Goal: Communication & Community: Answer question/provide support

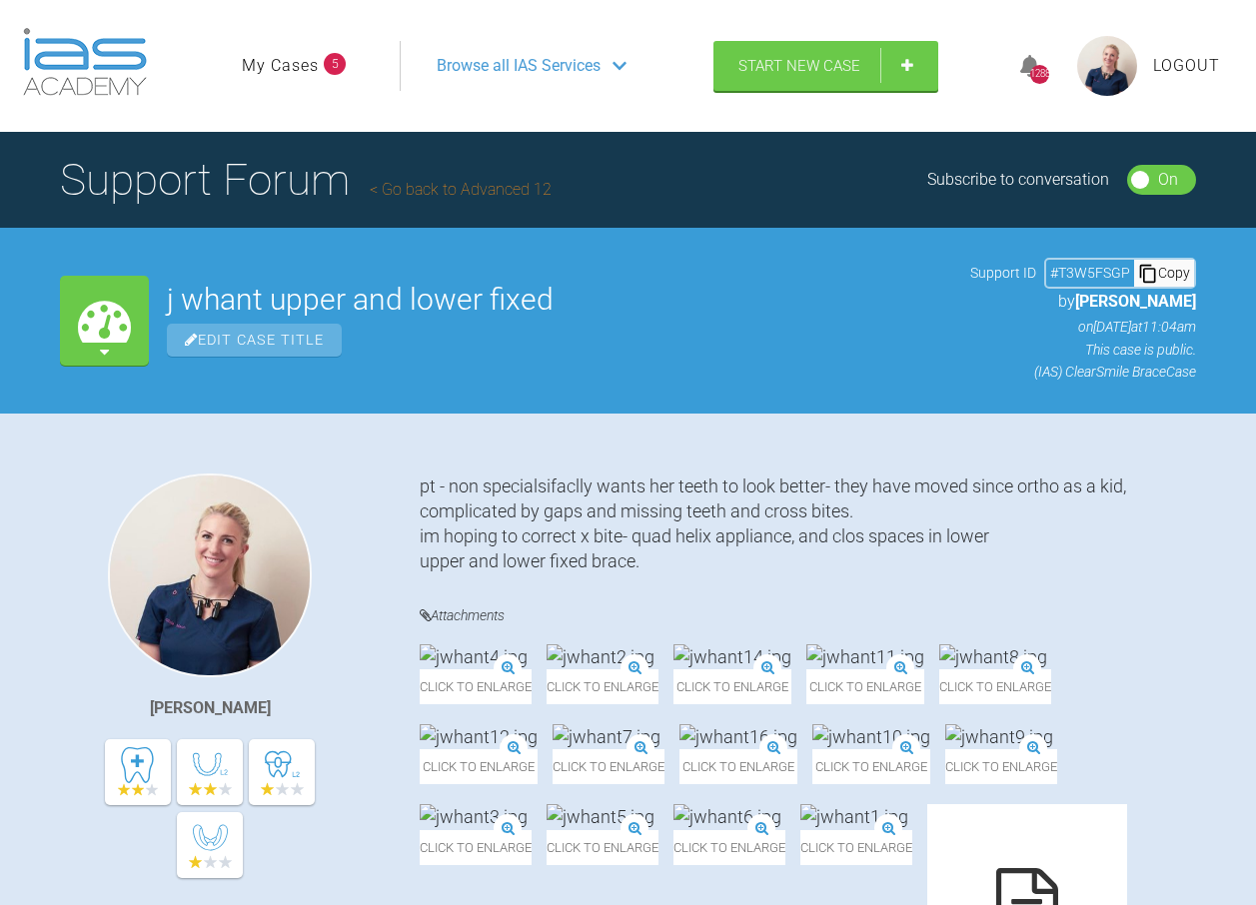
scroll to position [6018, 0]
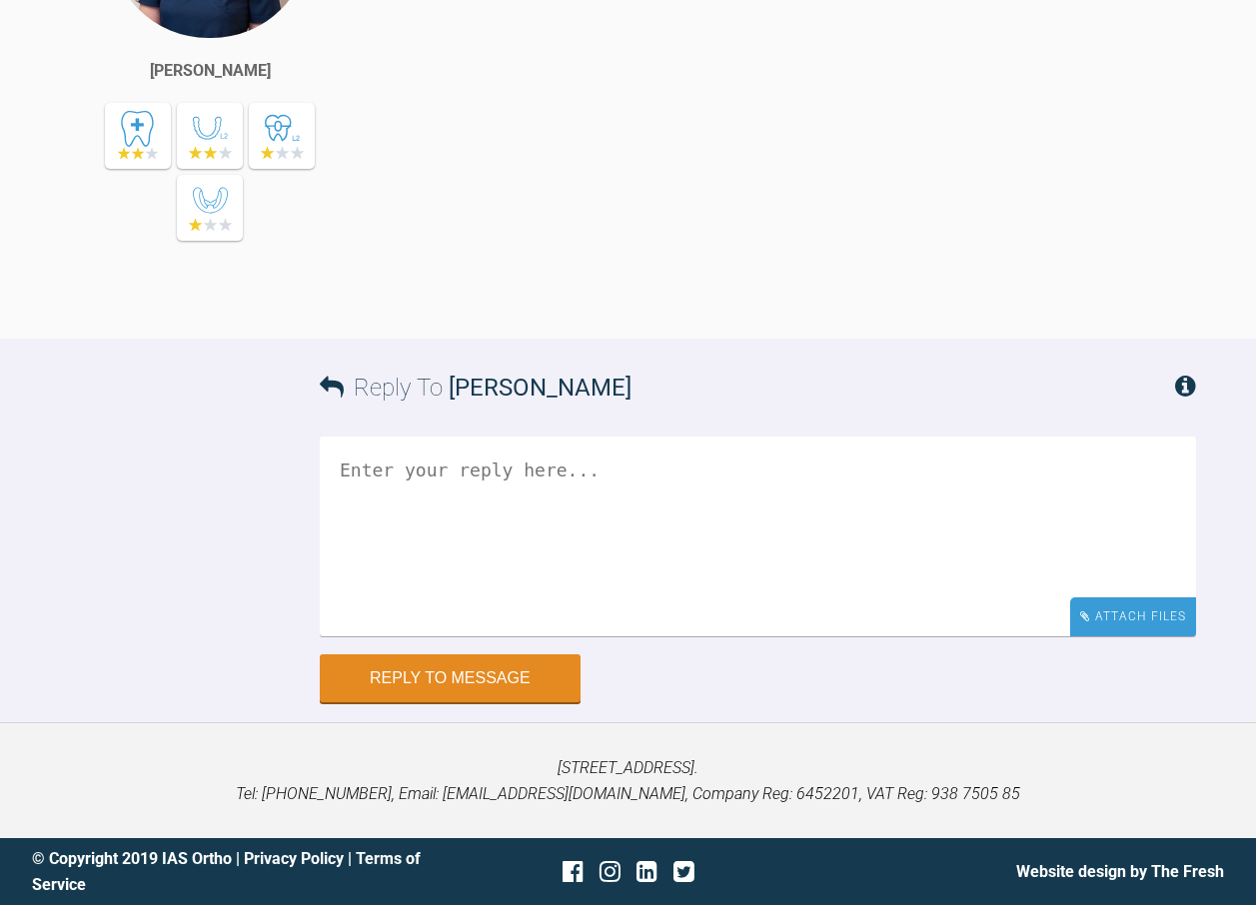
click at [1121, 631] on div "Attach Files" at bounding box center [1133, 616] width 126 height 39
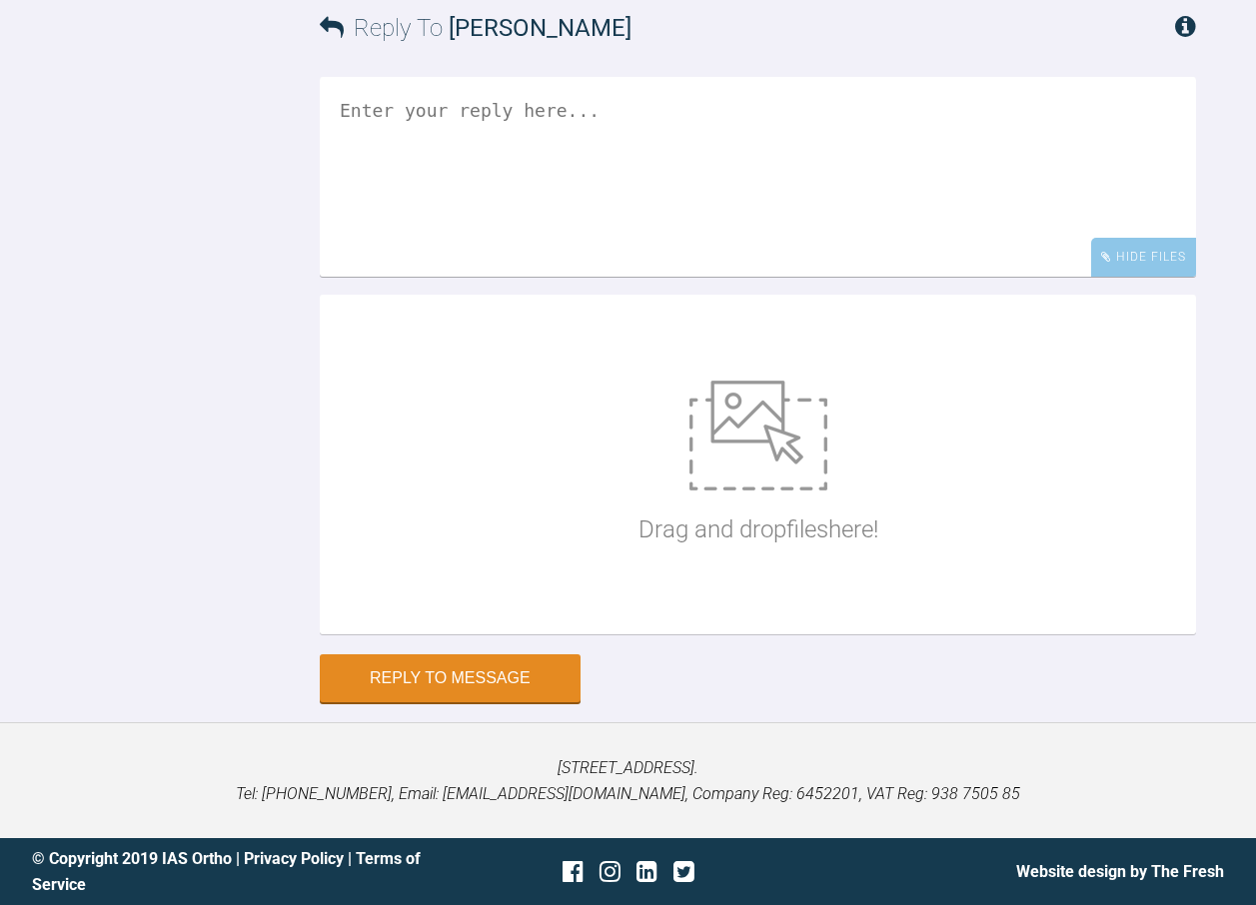
scroll to position [6378, 0]
click at [734, 463] on img at bounding box center [758, 436] width 138 height 110
type input "C:\fakepath\jwhant17.jpg"
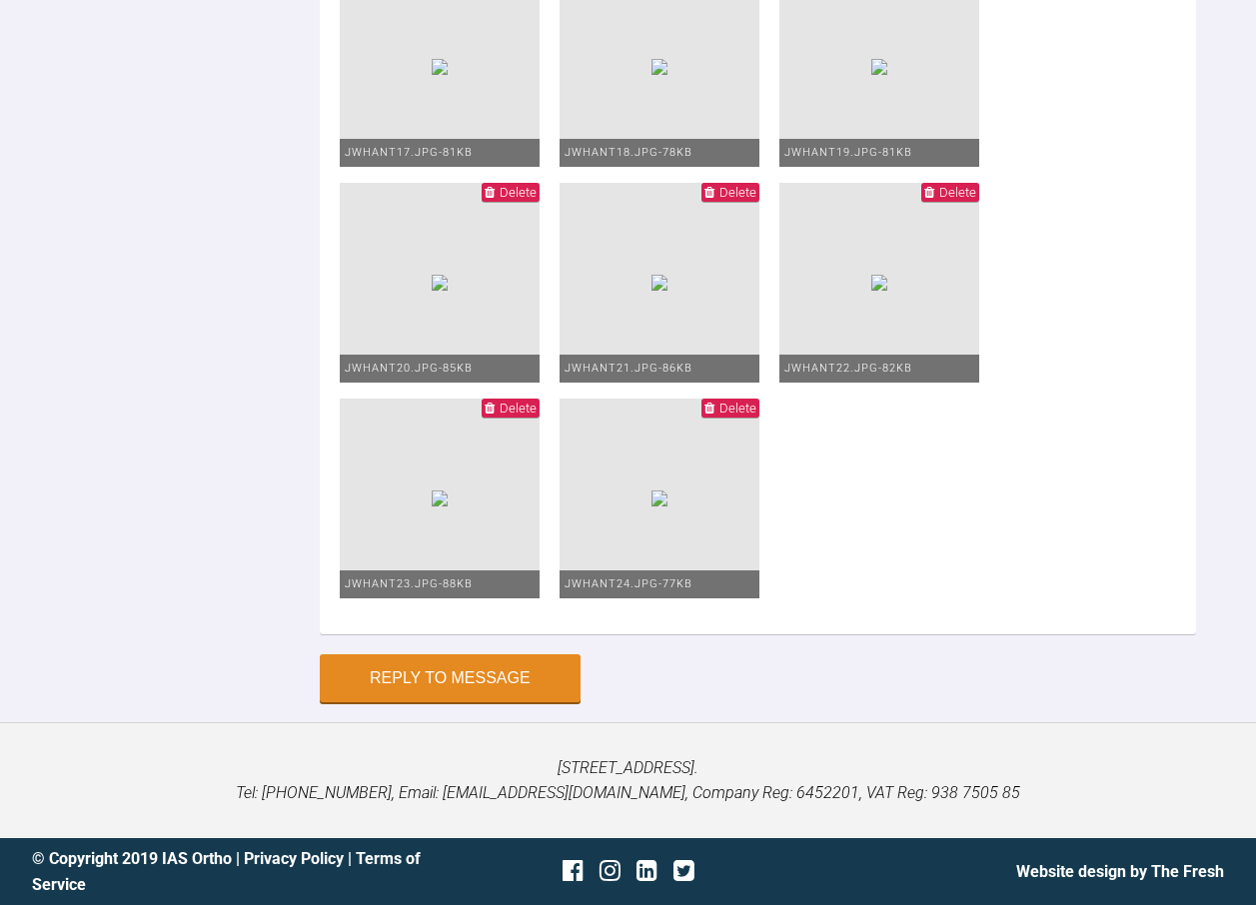
scroll to position [5969, 0]
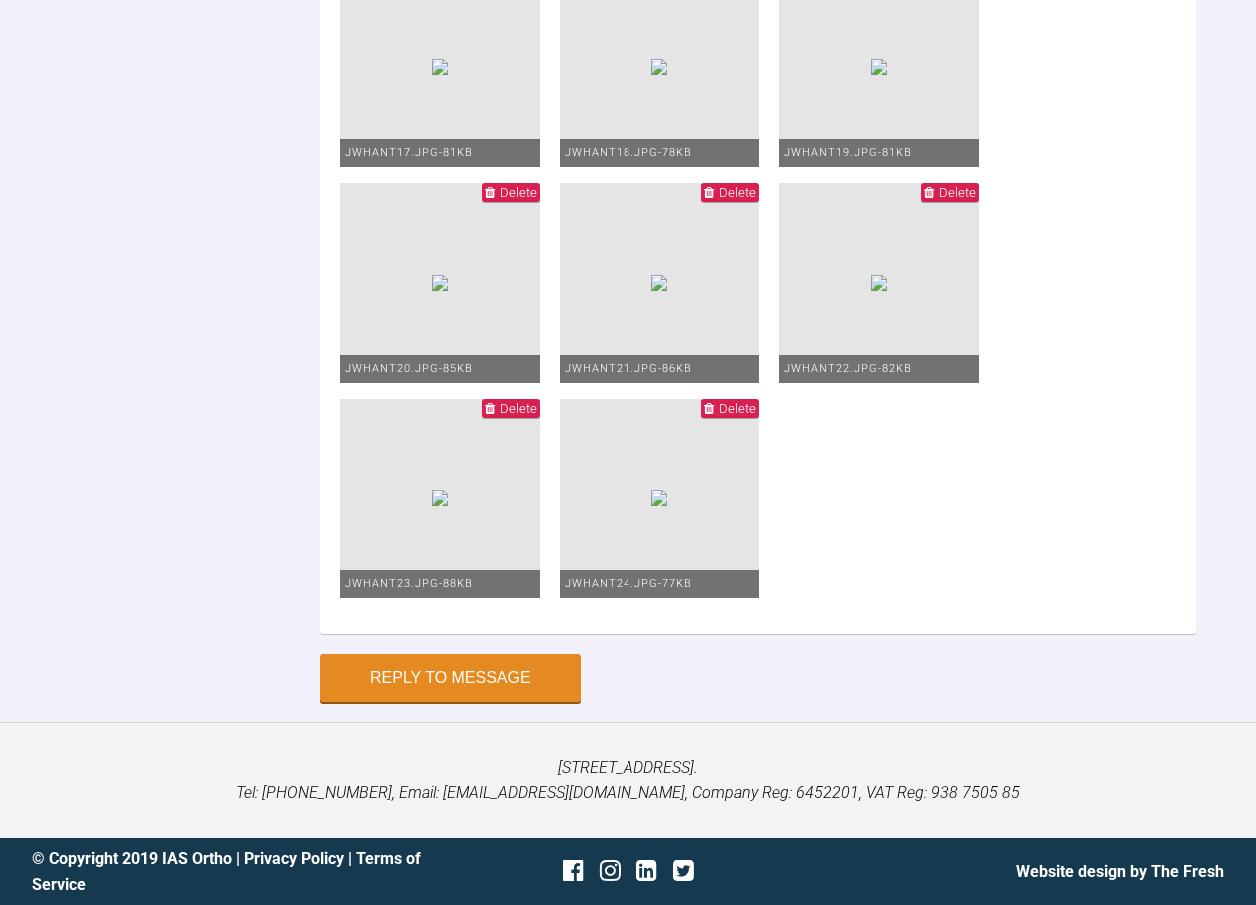
scroll to position [33, 0]
drag, startPoint x: 751, startPoint y: 587, endPoint x: 730, endPoint y: 573, distance: 25.2
drag, startPoint x: 390, startPoint y: 549, endPoint x: 316, endPoint y: 497, distance: 90.4
click at [266, 493] on div "Reply To [PERSON_NAME] 0.22mbt legant brackets 0.12niti upper and lower wires w…" at bounding box center [628, 54] width 1256 height 1298
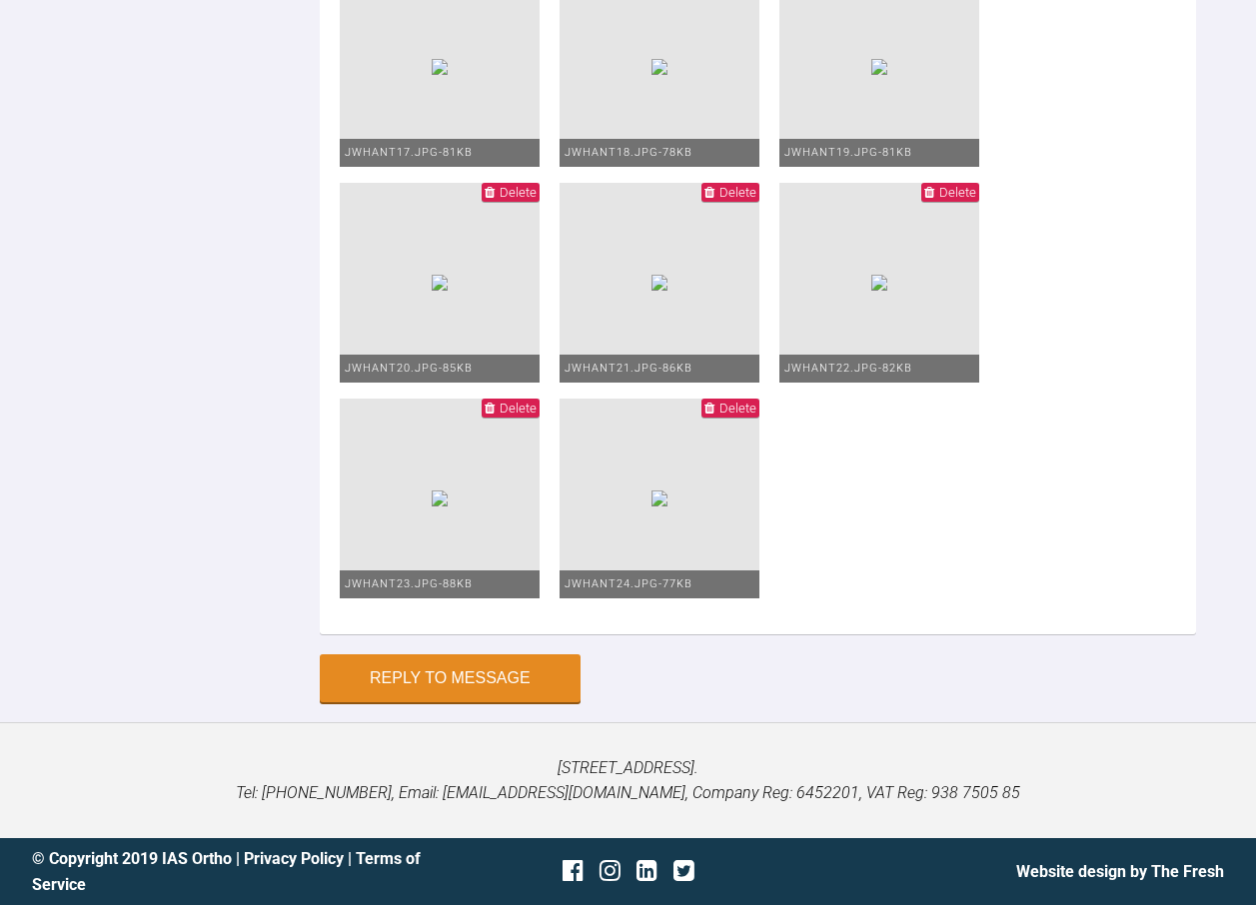
drag, startPoint x: 494, startPoint y: 576, endPoint x: 395, endPoint y: 502, distance: 123.5
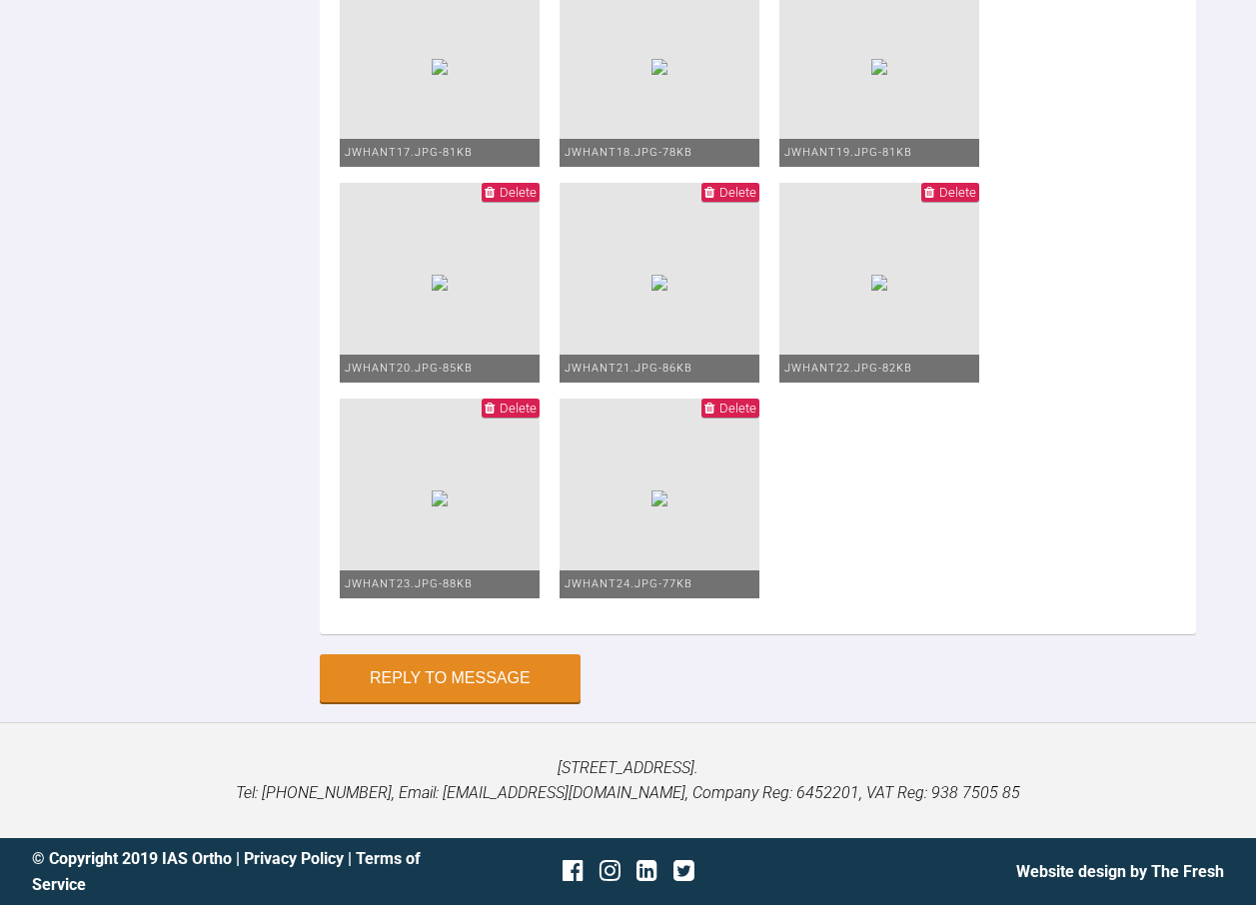
drag, startPoint x: 570, startPoint y: 575, endPoint x: 346, endPoint y: 520, distance: 230.5
type textarea "0.22mbt legant brackets 0.12niti upper and lower wires wick ties on roatations …"
click at [521, 681] on button "Reply to Message" at bounding box center [450, 680] width 261 height 48
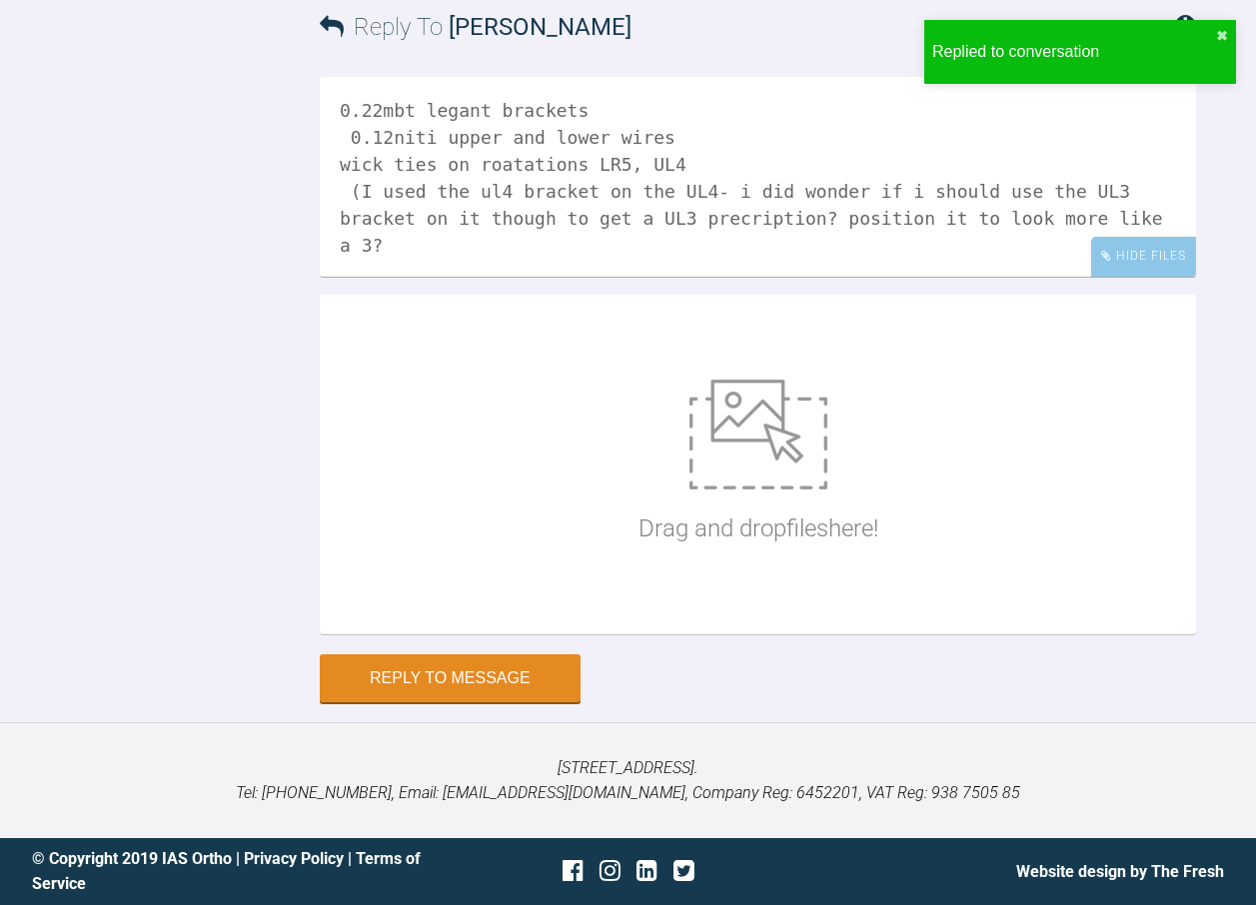
scroll to position [6667, 0]
